Goal: Task Accomplishment & Management: Manage account settings

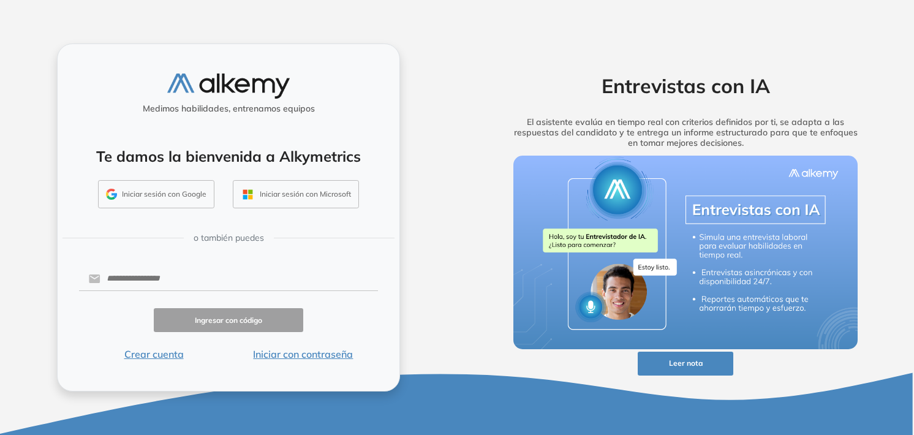
click at [171, 192] on button "Iniciar sesión con Google" at bounding box center [156, 194] width 116 height 28
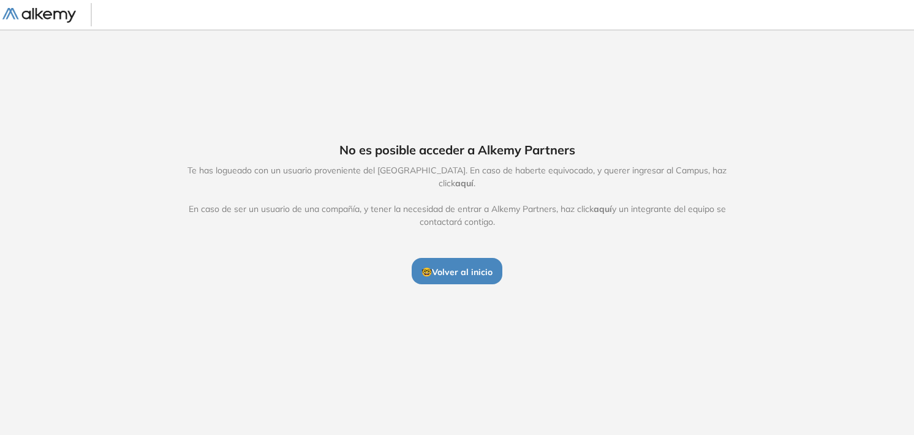
click at [461, 268] on span "🤓 Volver al inicio" at bounding box center [457, 272] width 71 height 11
click at [474, 178] on span "aquí" at bounding box center [464, 183] width 18 height 11
